Goal: Information Seeking & Learning: Learn about a topic

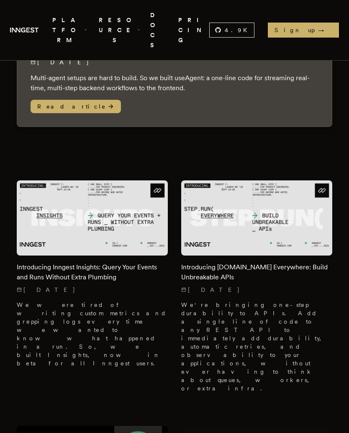
scroll to position [328, 0]
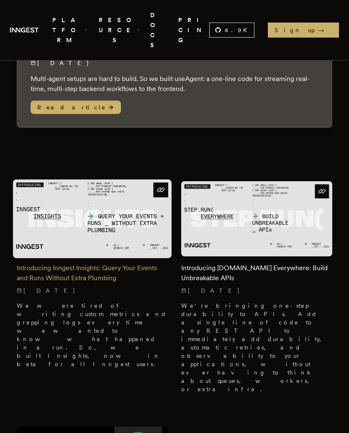
click at [99, 263] on h2 "Introducing Inngest Insights: Query Your Events and Runs Without Extra Plumbing" at bounding box center [92, 273] width 151 height 20
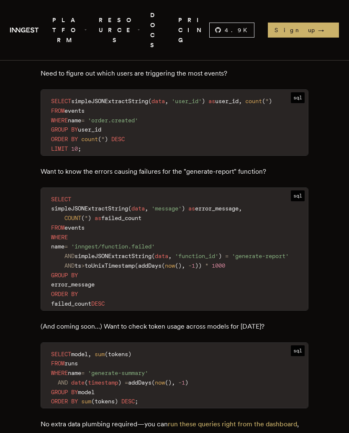
scroll to position [1045, 0]
click at [135, 19] on span "RESOURCES" at bounding box center [118, 30] width 43 height 31
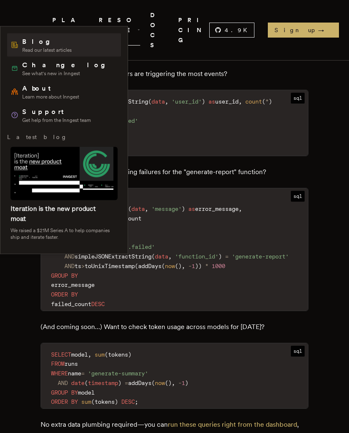
click at [20, 45] on div "Blog Read our latest articles" at bounding box center [40, 45] width 61 height 17
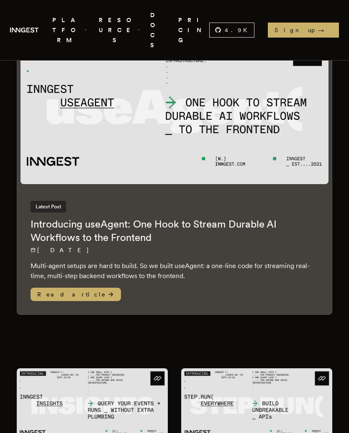
scroll to position [146, 0]
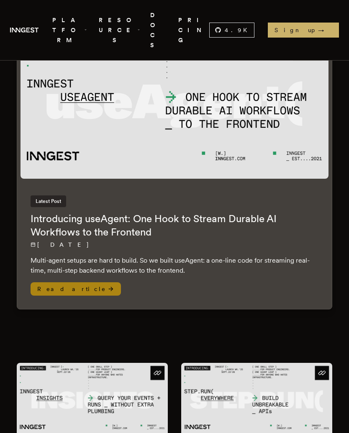
click at [50, 283] on span "Read article" at bounding box center [76, 289] width 90 height 13
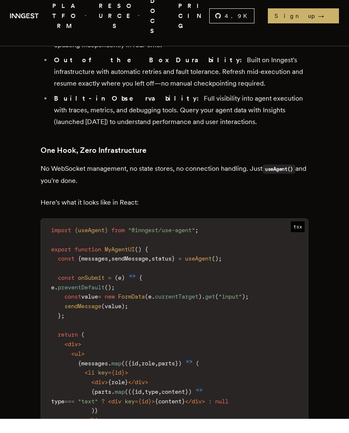
scroll to position [1070, 0]
